Goal: Transaction & Acquisition: Purchase product/service

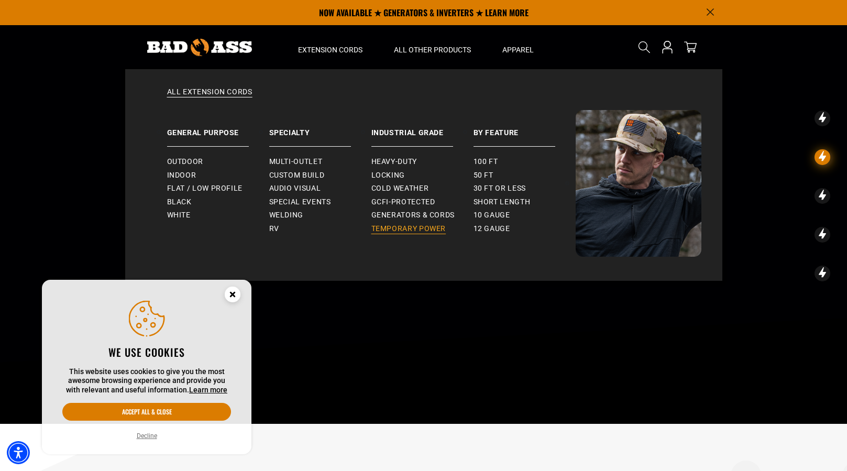
click at [399, 231] on span "Temporary Power" at bounding box center [408, 228] width 75 height 9
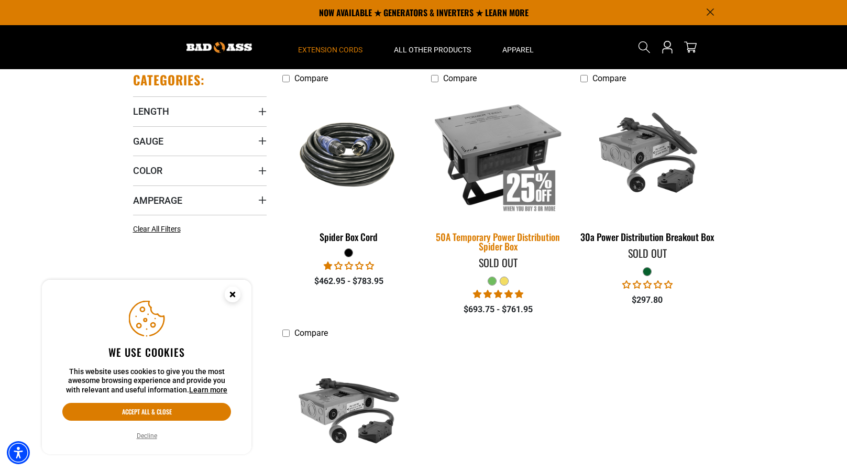
scroll to position [228, 0]
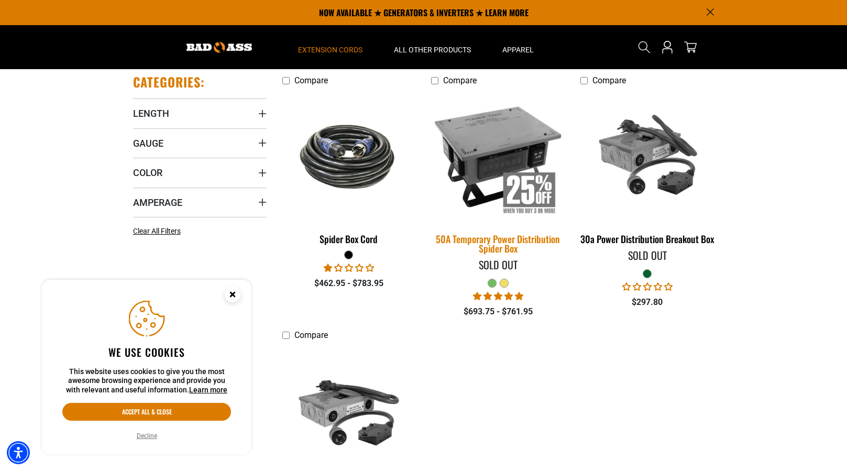
click at [494, 134] on img at bounding box center [498, 156] width 147 height 134
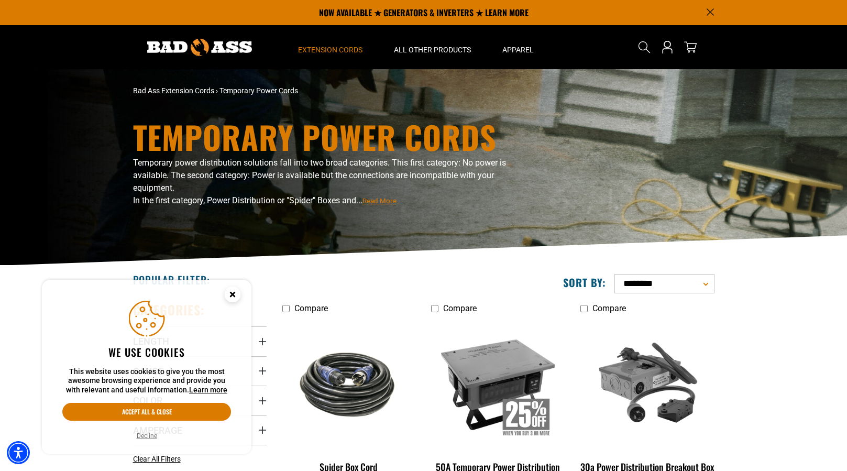
scroll to position [0, 0]
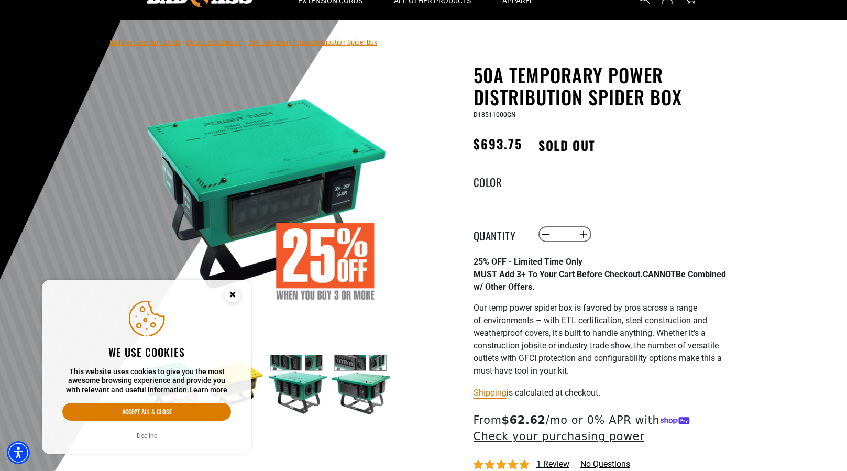
scroll to position [49, 0]
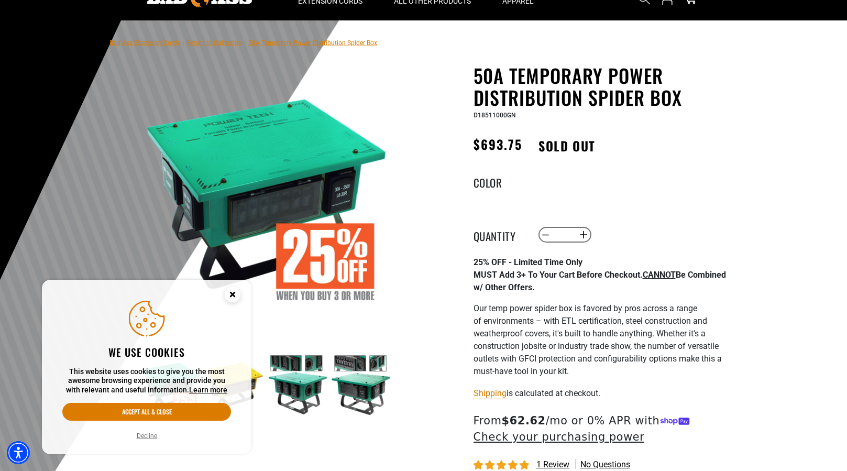
click at [231, 292] on icon "Cookie Consent" at bounding box center [232, 294] width 4 height 4
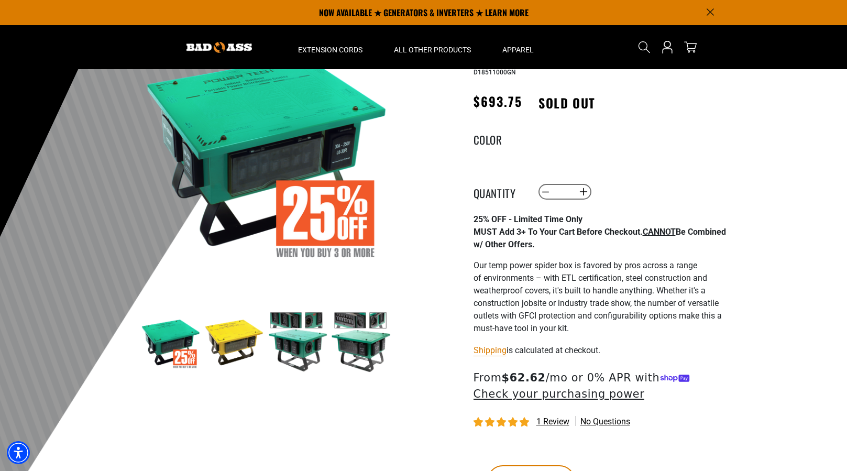
scroll to position [91, 0]
click at [238, 339] on img at bounding box center [234, 342] width 61 height 61
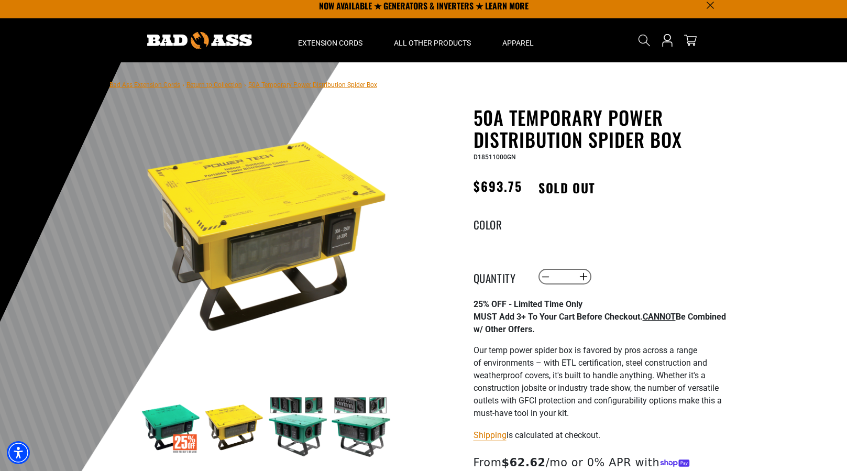
scroll to position [10, 0]
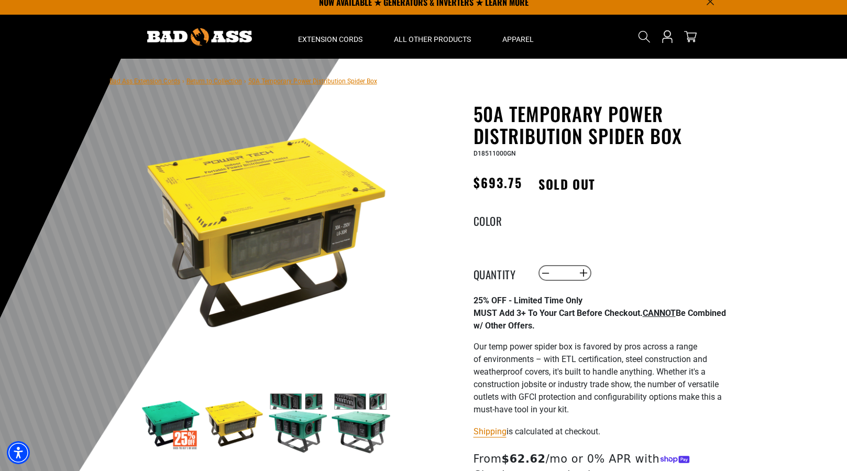
click at [219, 83] on link "Return to Collection" at bounding box center [213, 80] width 55 height 7
